Goal: Complete application form: Complete application form

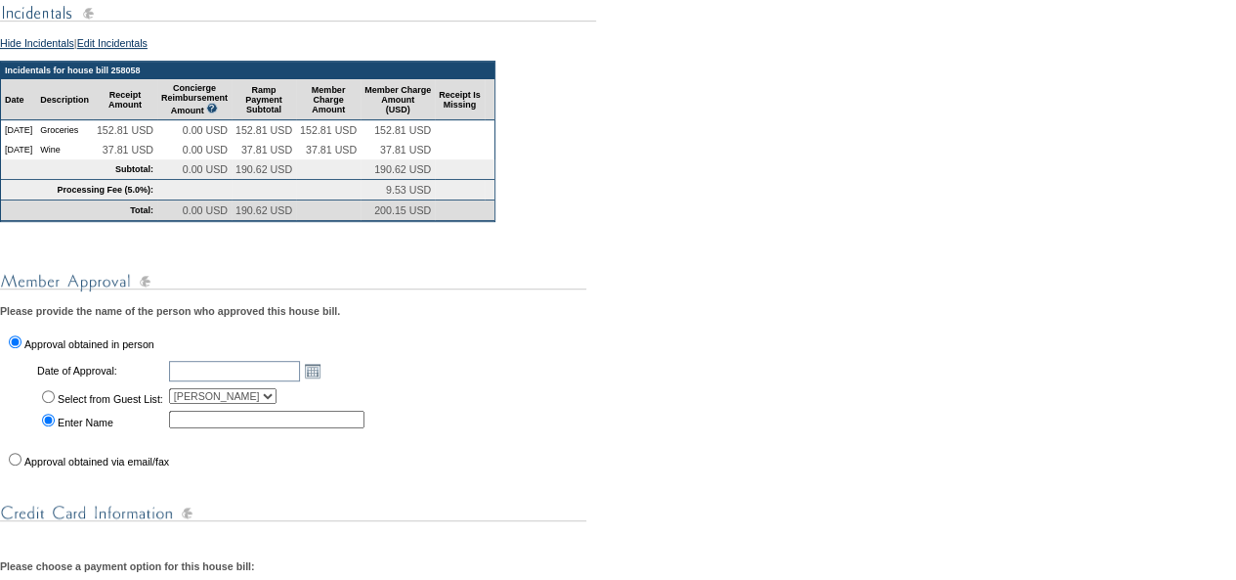
scroll to position [347, 0]
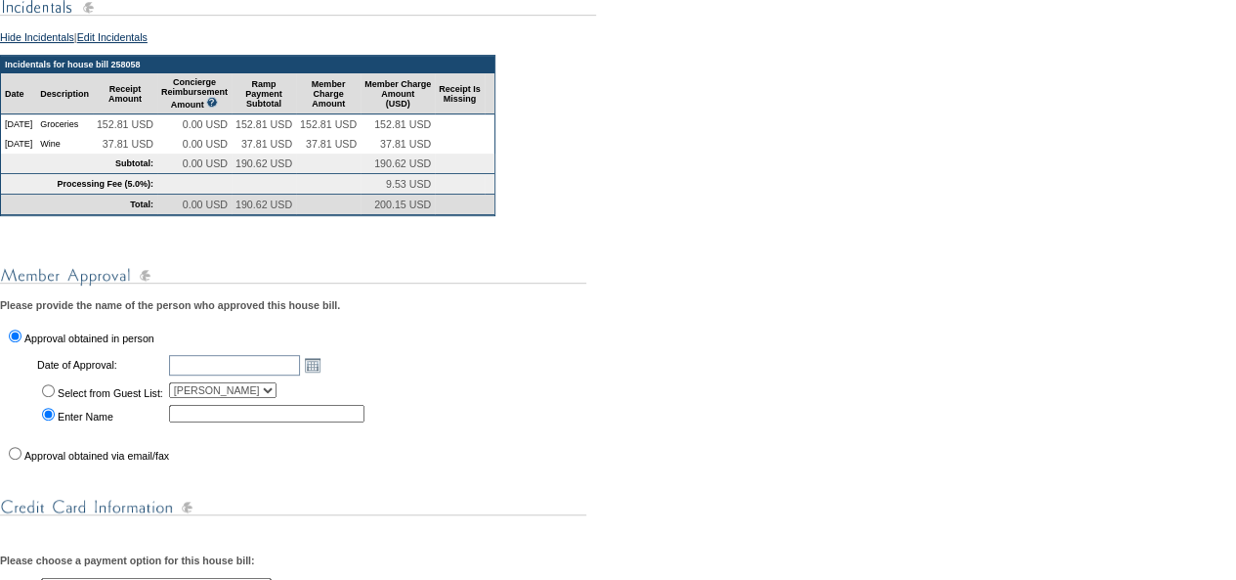
click at [14, 459] on input "Approval obtained via email/fax" at bounding box center [15, 453] width 13 height 13
radio input "true"
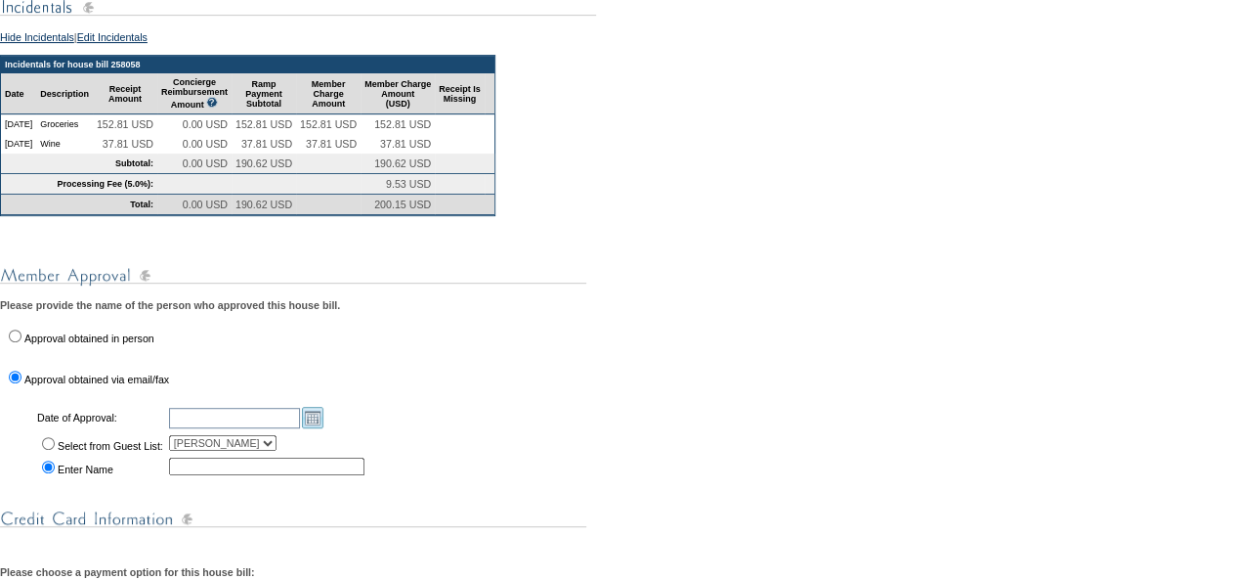
click at [323, 428] on link "Open the calendar popup." at bounding box center [313, 418] width 22 height 22
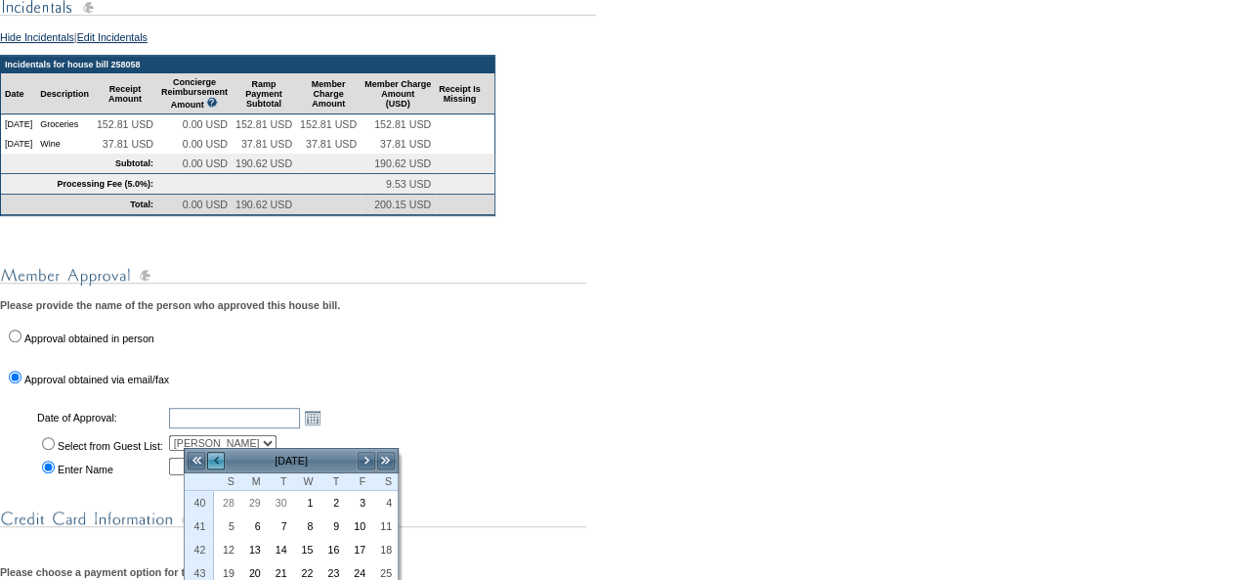
click at [221, 459] on link "<" at bounding box center [216, 461] width 20 height 20
click at [360, 501] on link "4" at bounding box center [358, 503] width 24 height 22
type input "[DATE]"
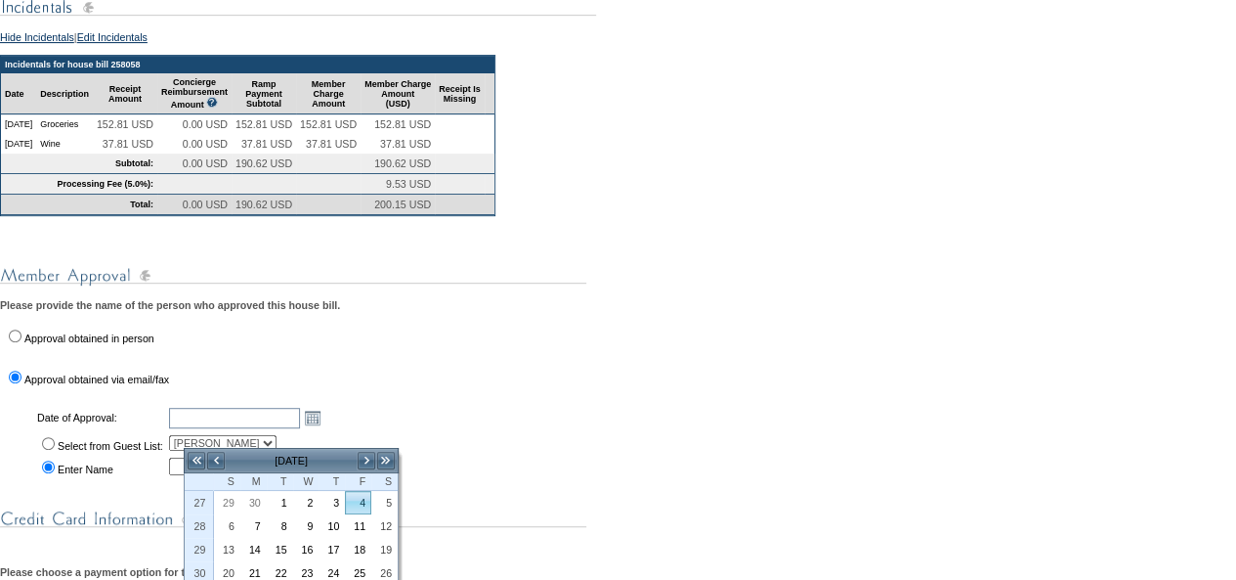
type input "[DATE]"
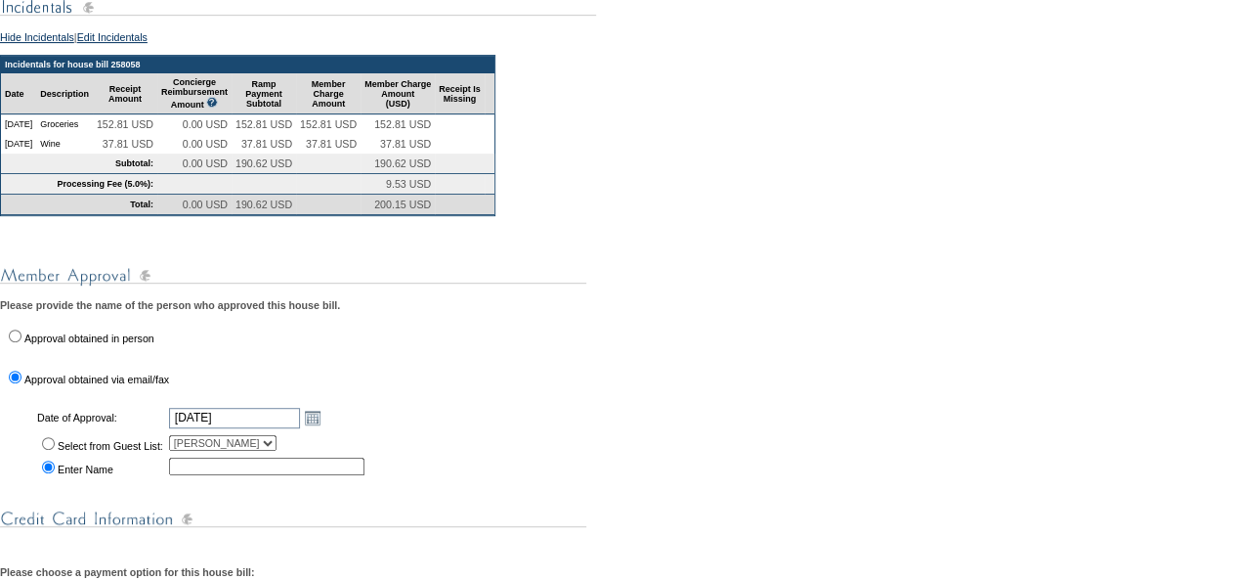
click at [277, 451] on select "[PERSON_NAME]" at bounding box center [223, 443] width 108 height 16
click at [322, 475] on input "text" at bounding box center [266, 466] width 195 height 18
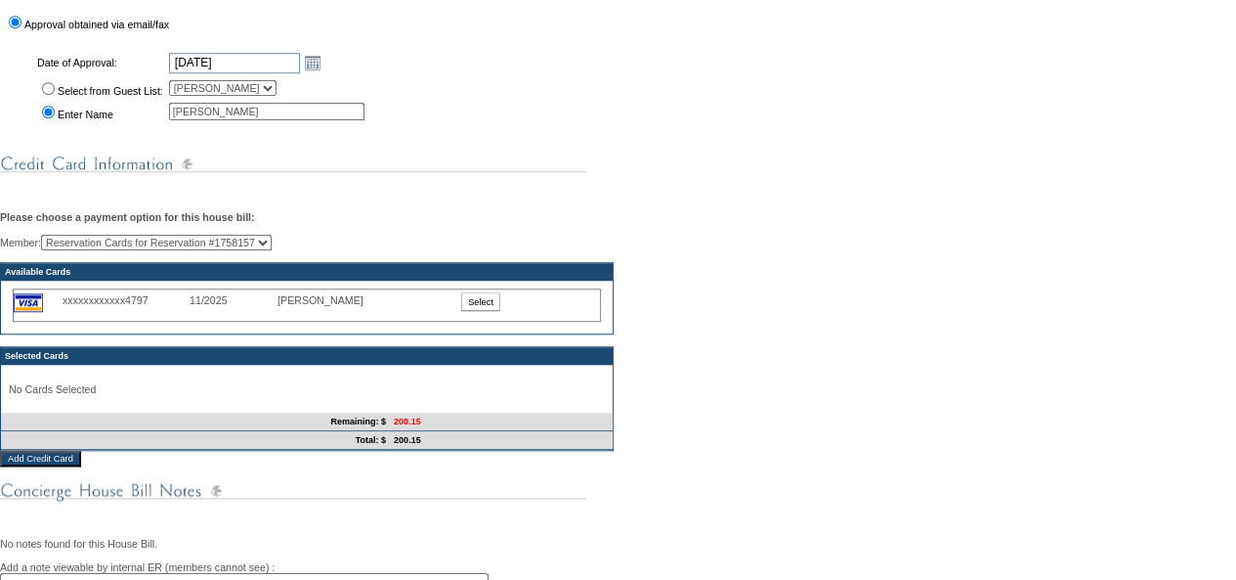
scroll to position [696, 0]
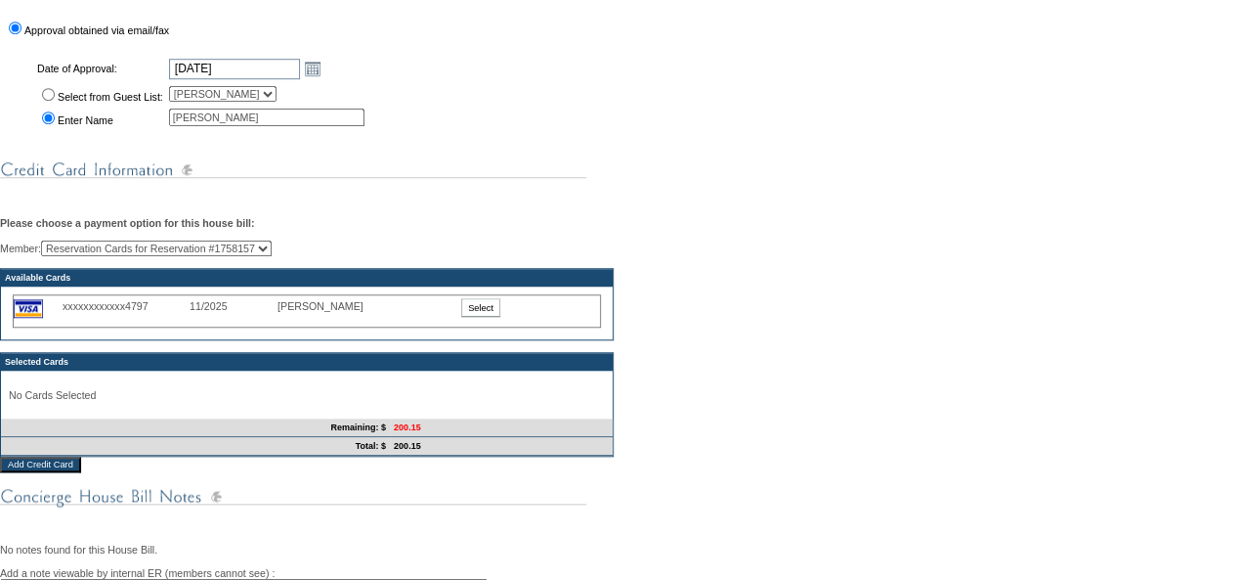
type input "[PERSON_NAME]"
click at [31, 472] on input "Add Credit Card" at bounding box center [40, 464] width 81 height 16
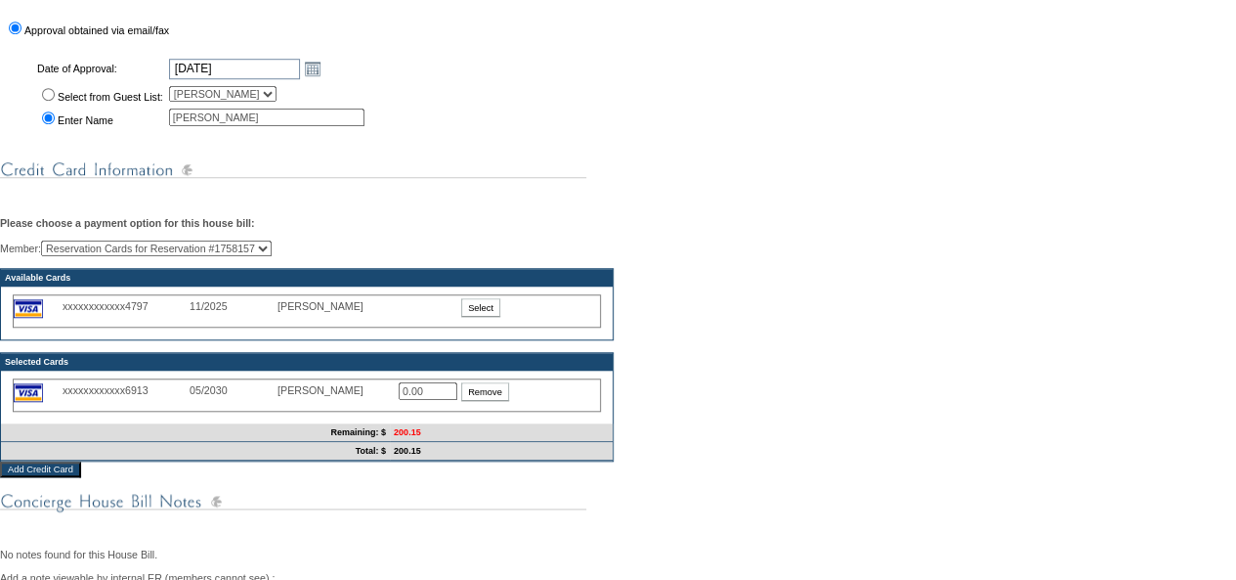
drag, startPoint x: 432, startPoint y: 417, endPoint x: 393, endPoint y: 414, distance: 39.2
click at [393, 411] on div "xxxxxxxxxxxx6913 05/2030 [PERSON_NAME] 0.00 Remove" at bounding box center [307, 394] width 588 height 33
type input "200.15"
click at [477, 442] on td "200.15" at bounding box center [501, 432] width 223 height 19
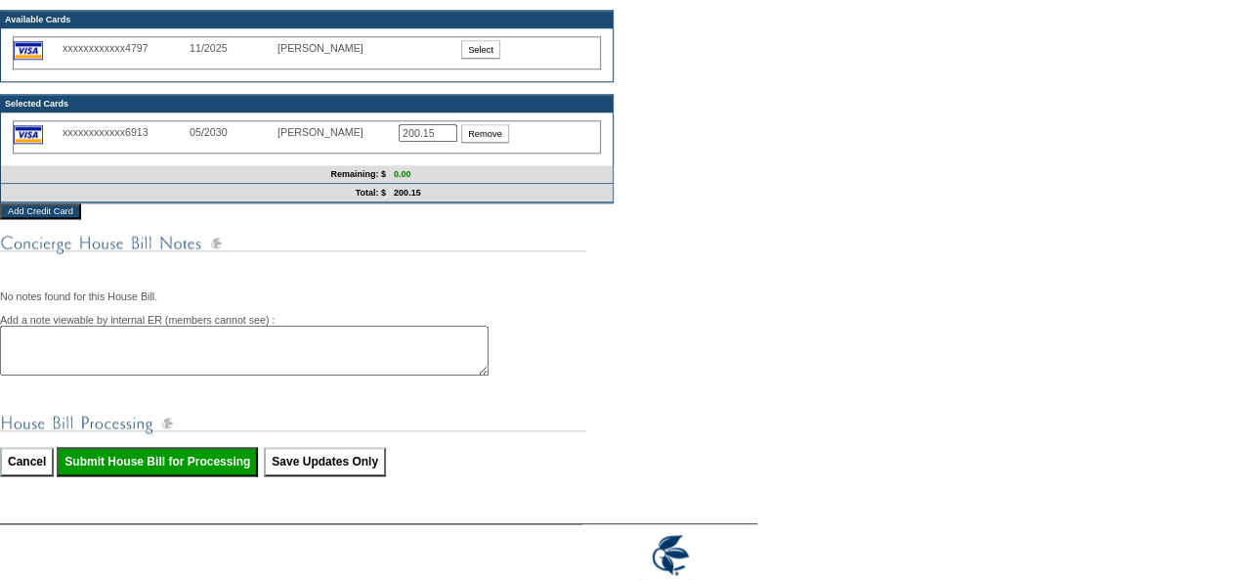
scroll to position [956, 0]
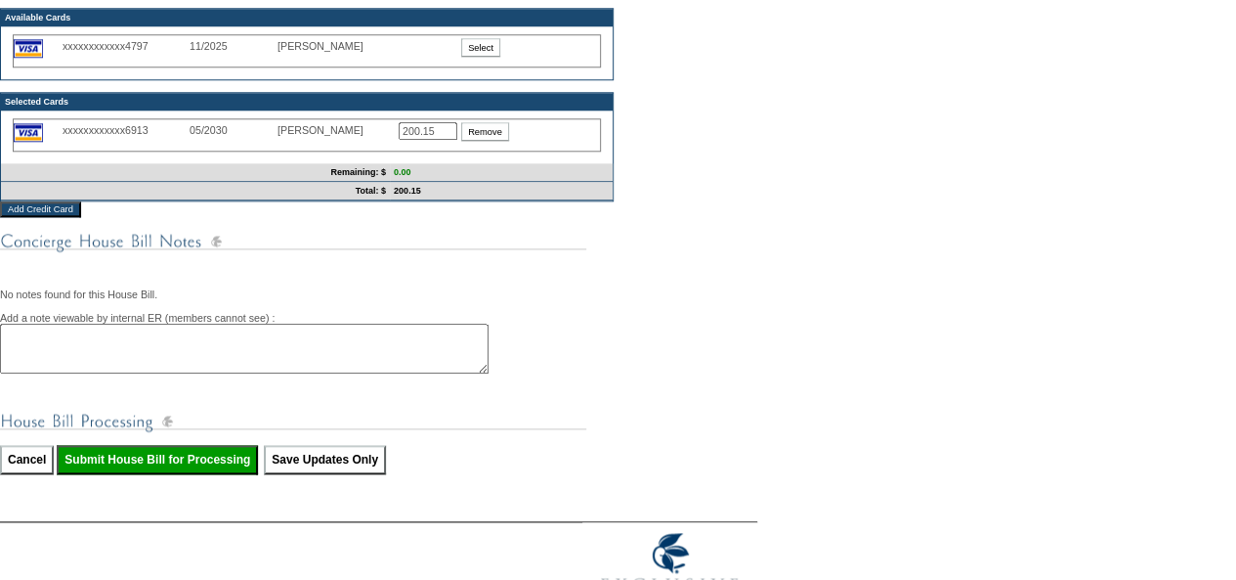
click at [223, 474] on input "Submit House Bill for Processing" at bounding box center [157, 459] width 201 height 29
type input "Processing..."
